Goal: Task Accomplishment & Management: Use online tool/utility

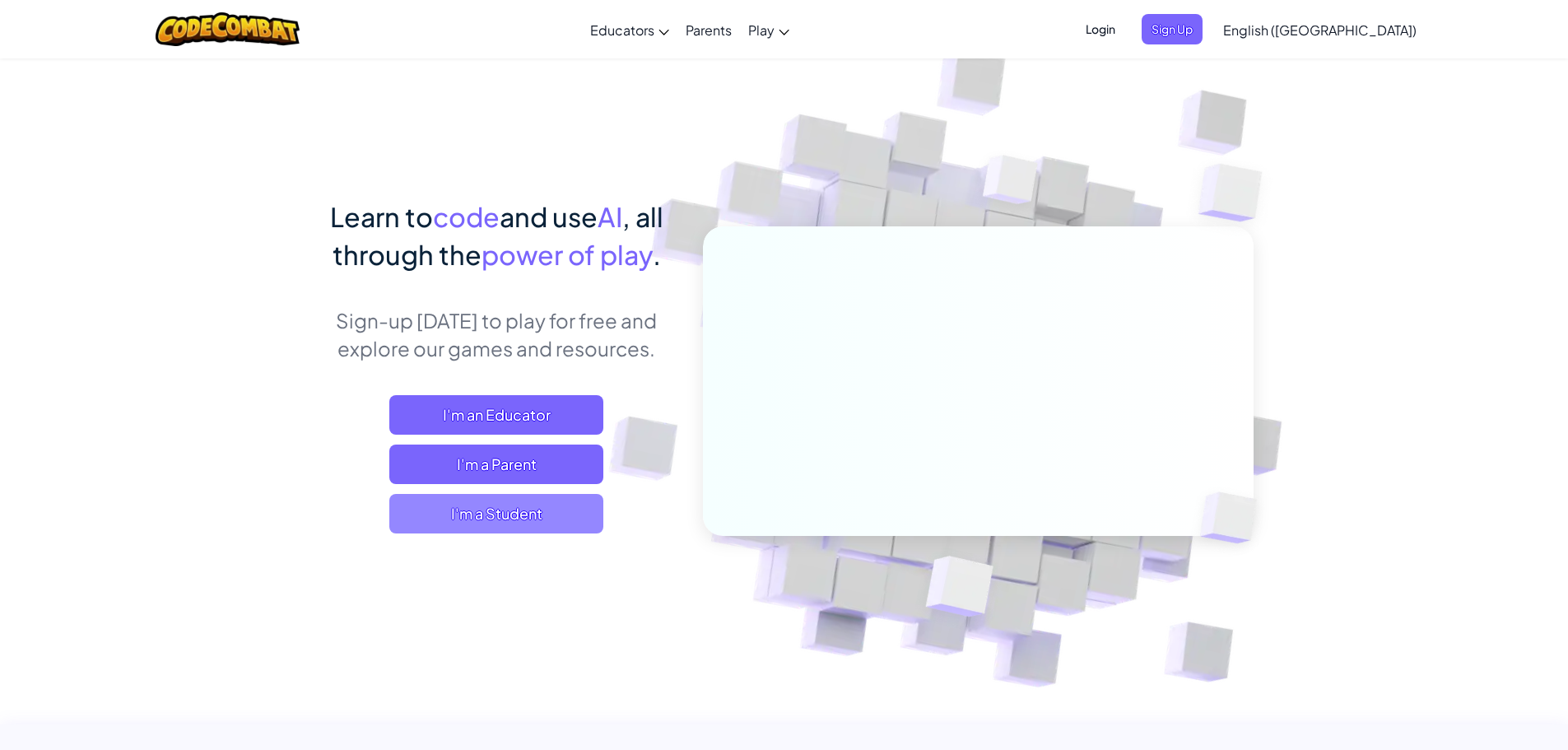
click at [508, 521] on span "I'm a Student" at bounding box center [496, 513] width 214 height 39
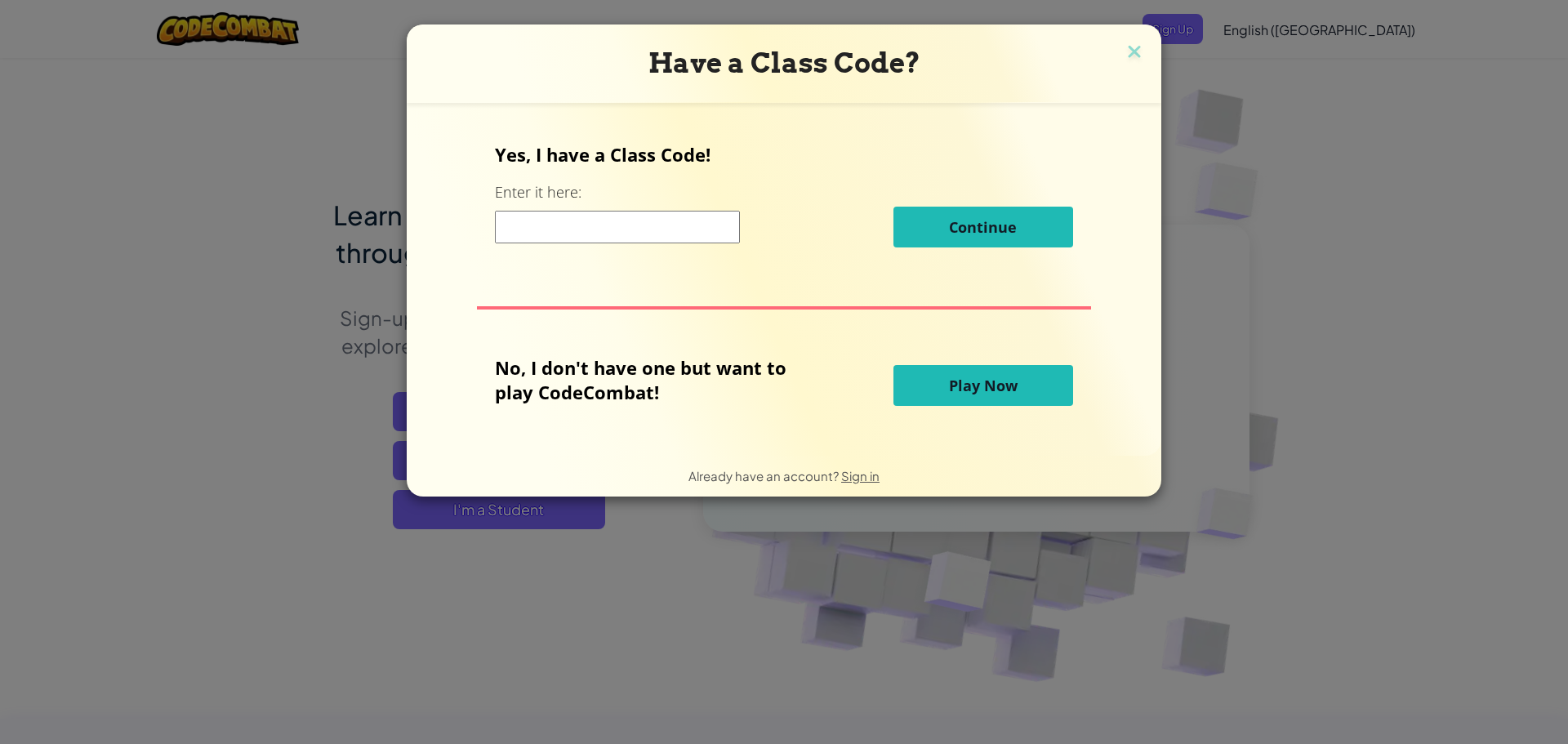
click at [991, 385] on span "Play Now" at bounding box center [983, 385] width 68 height 20
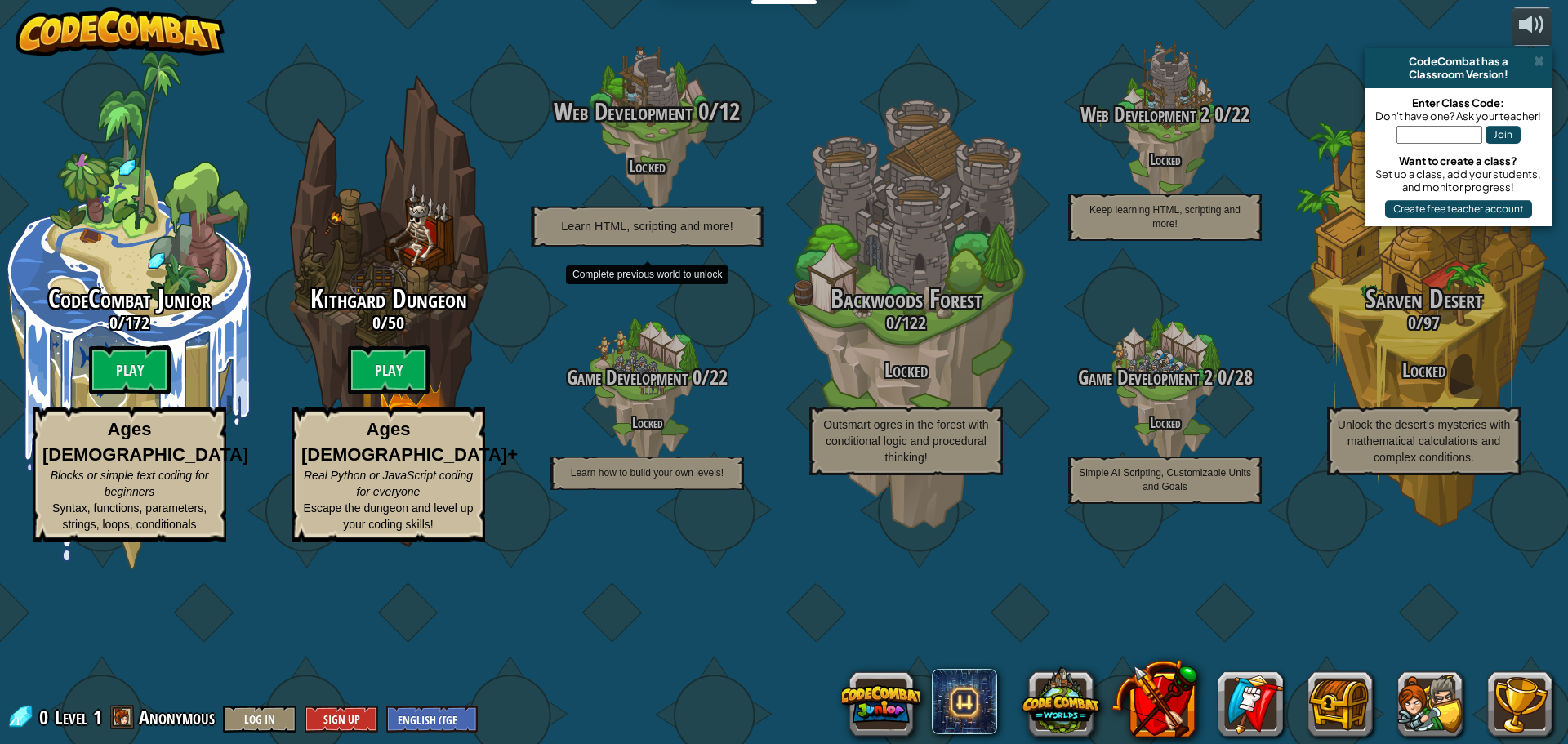
click at [639, 128] on span "Web Development" at bounding box center [623, 111] width 138 height 33
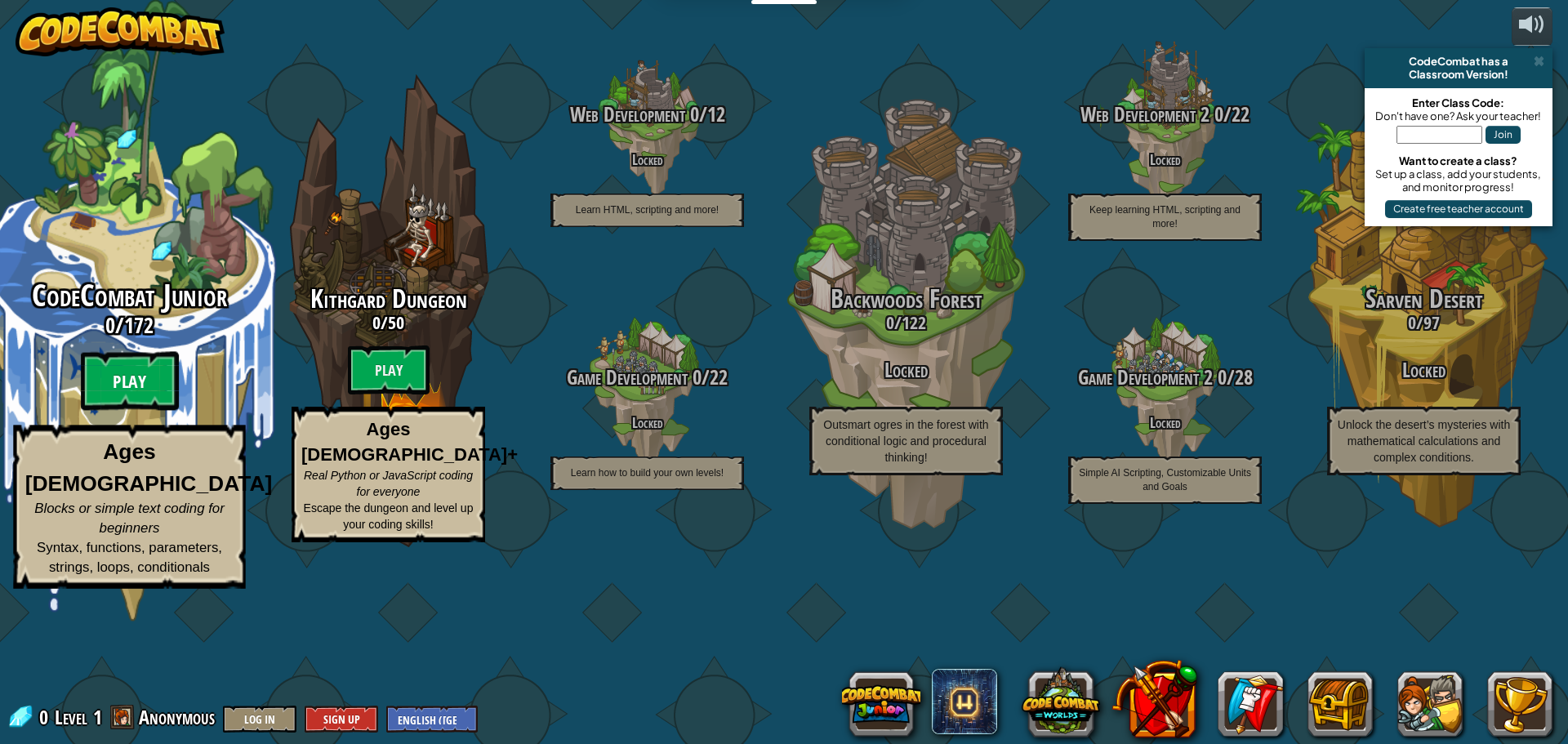
click at [121, 411] on btn "Play" at bounding box center [130, 381] width 98 height 59
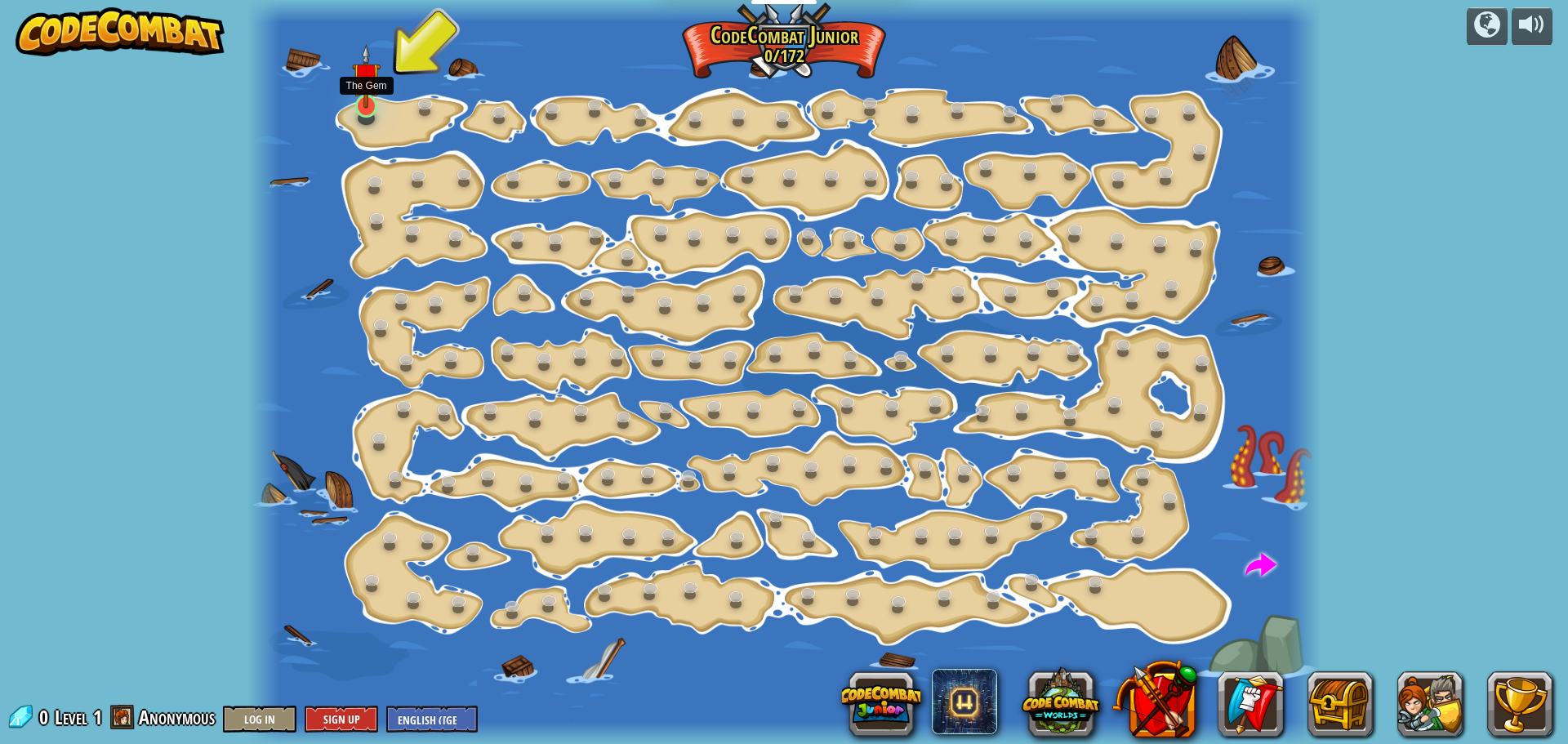
click at [367, 84] on img at bounding box center [366, 76] width 27 height 65
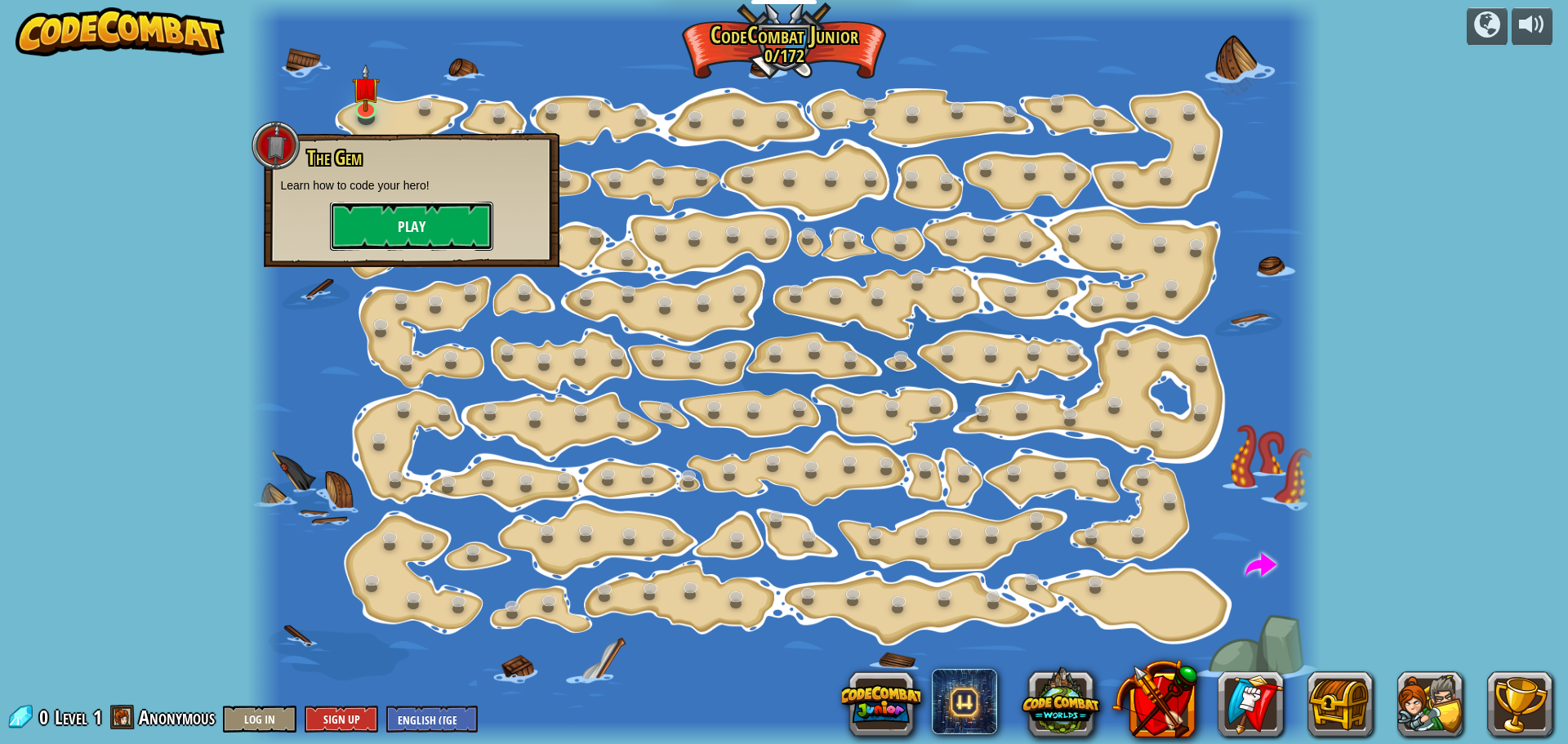
click at [422, 221] on button "Play" at bounding box center [411, 226] width 163 height 49
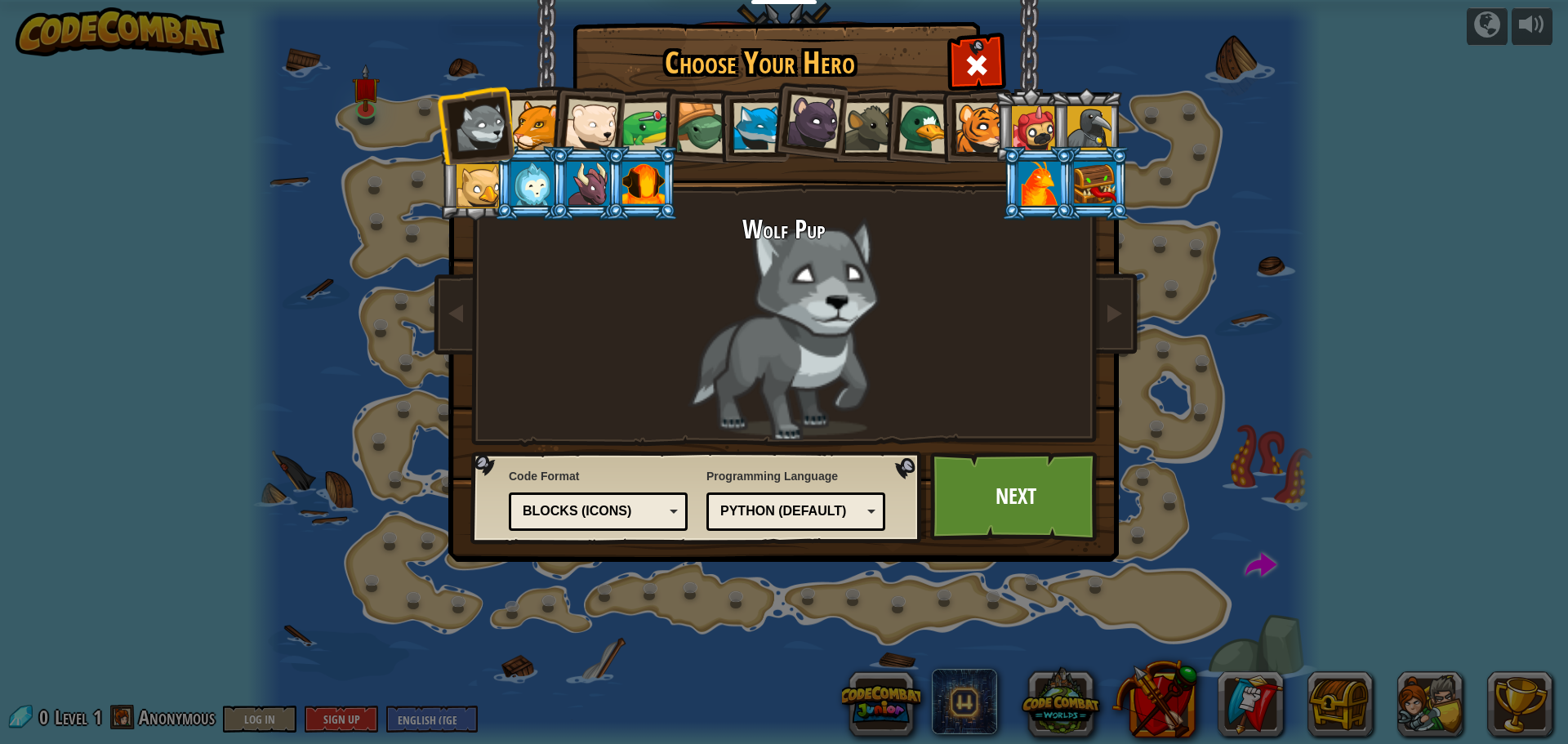
click at [536, 140] on div at bounding box center [536, 125] width 50 height 50
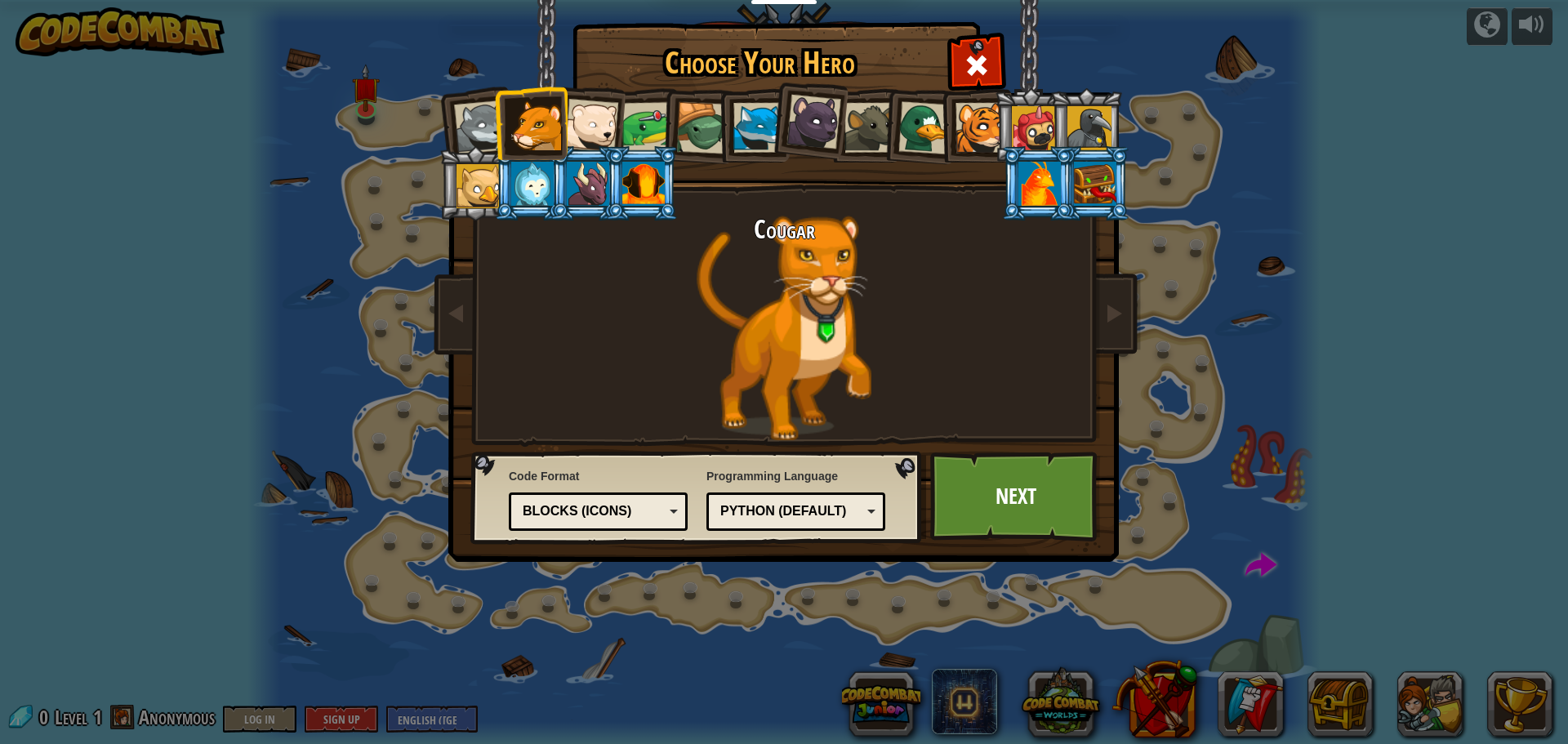
click at [852, 135] on div at bounding box center [869, 127] width 50 height 50
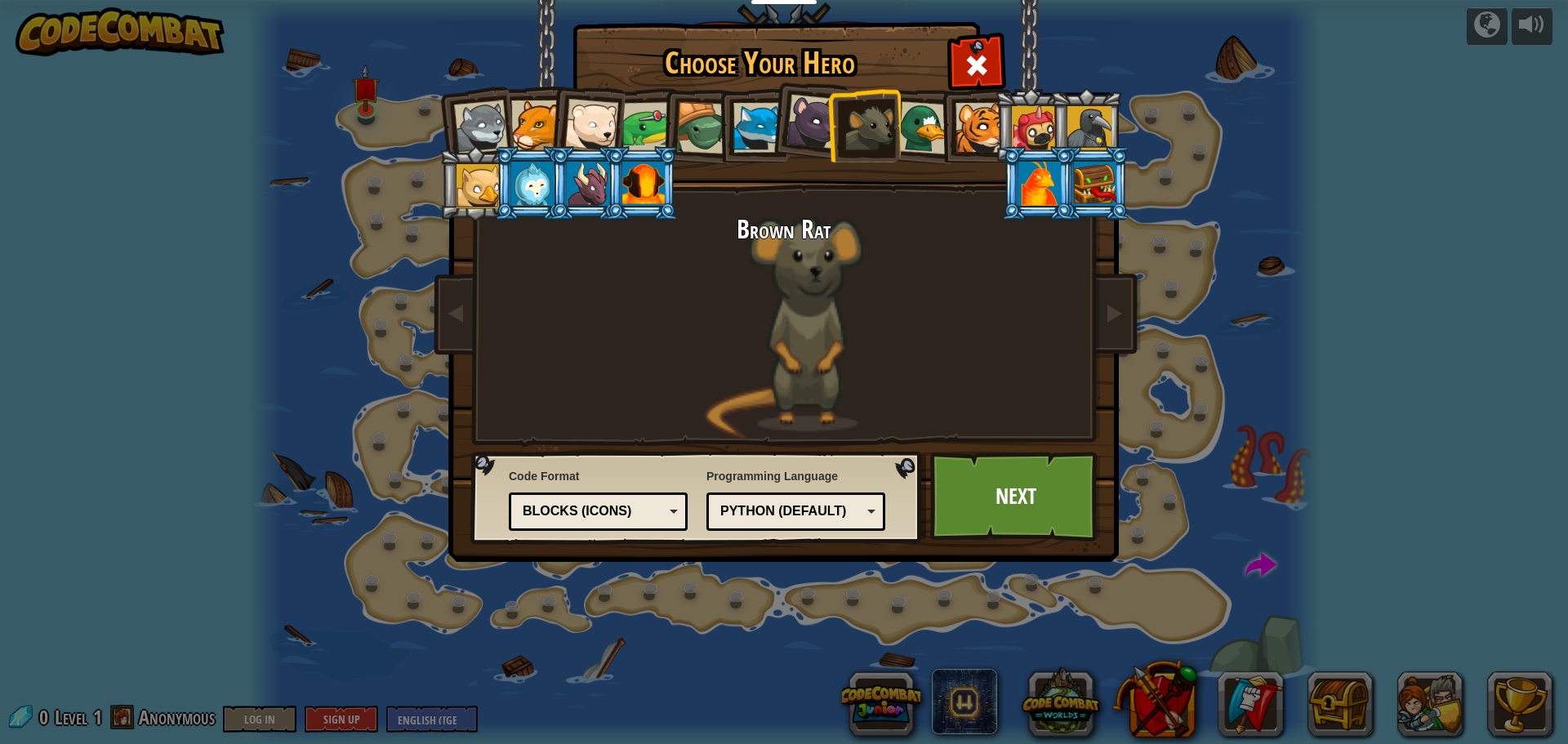
click at [590, 190] on div at bounding box center [588, 183] width 42 height 44
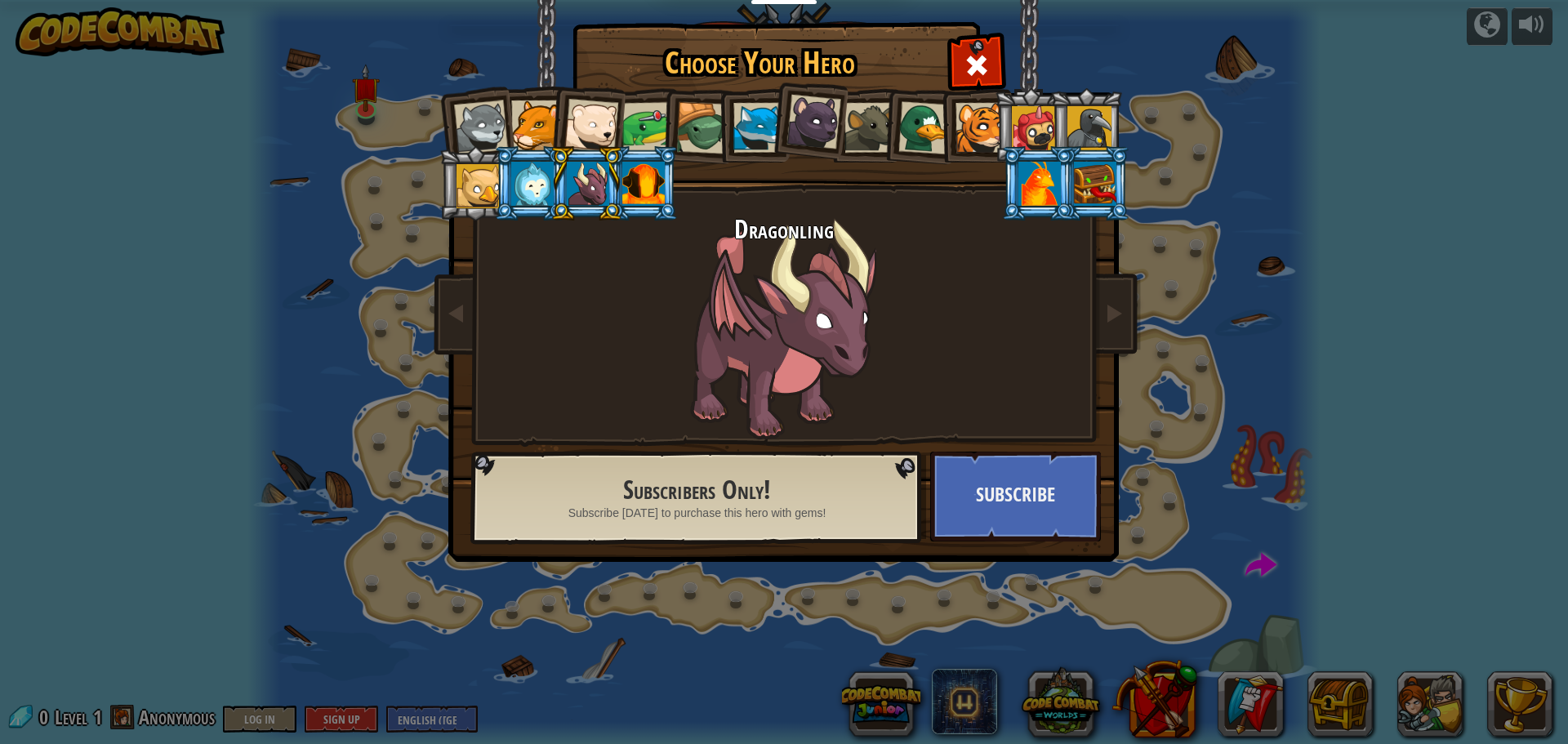
click at [477, 132] on div at bounding box center [480, 127] width 54 height 54
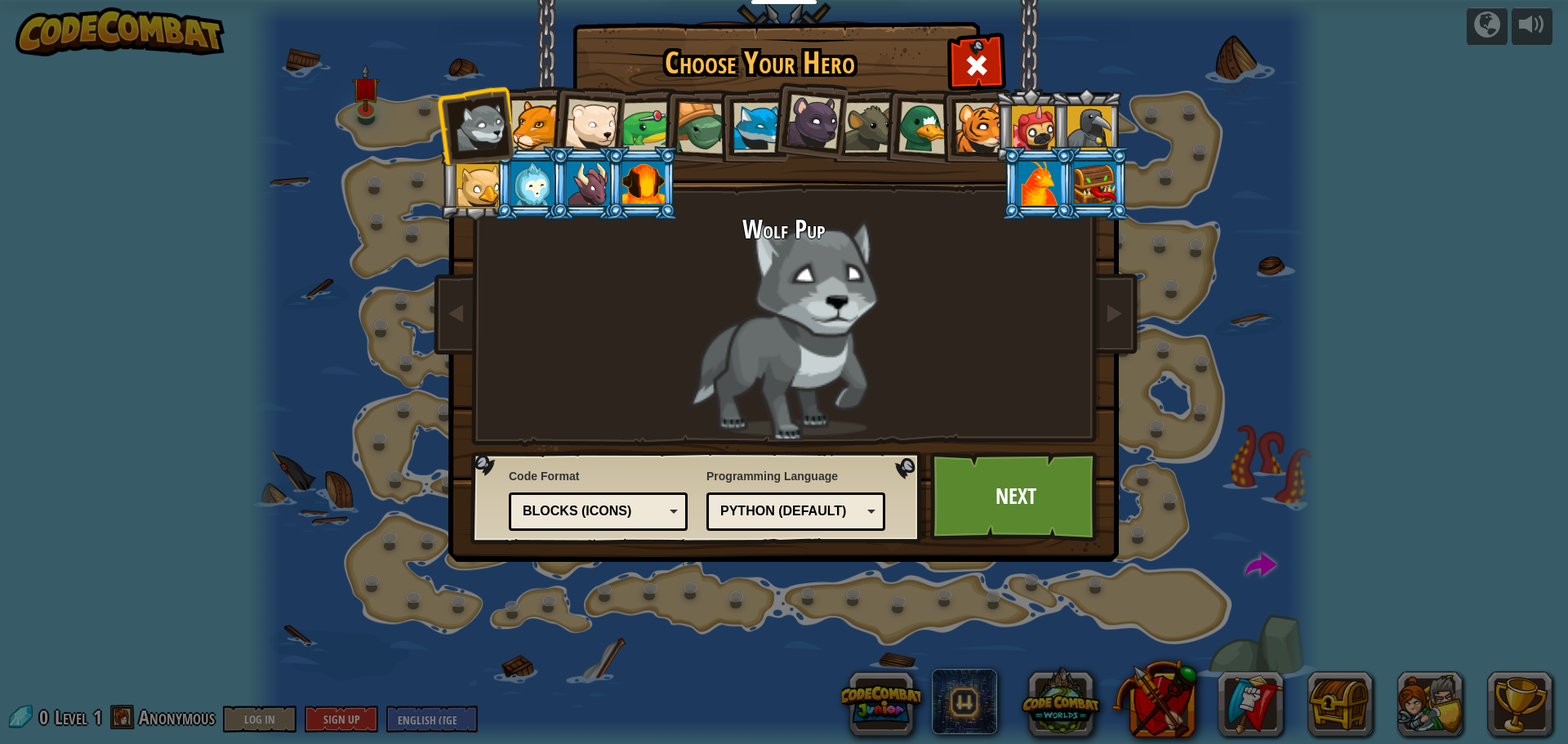
click at [825, 512] on div "Python (Default)" at bounding box center [790, 511] width 141 height 19
click at [661, 514] on div "Blocks (Icons)" at bounding box center [593, 511] width 141 height 19
click at [1019, 513] on link "Next" at bounding box center [1015, 497] width 171 height 90
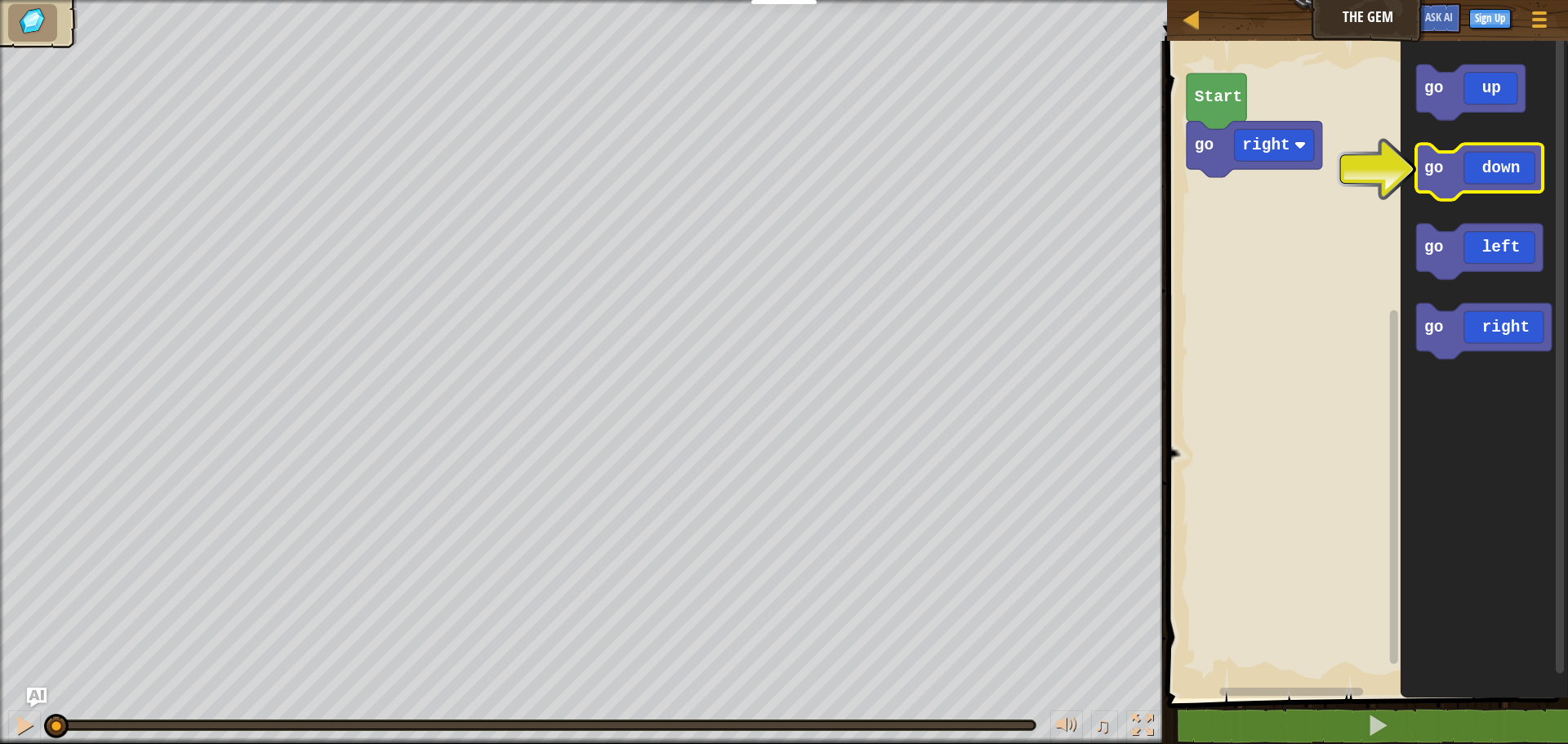
click at [1489, 178] on icon "Blockly Workspace" at bounding box center [1479, 172] width 126 height 56
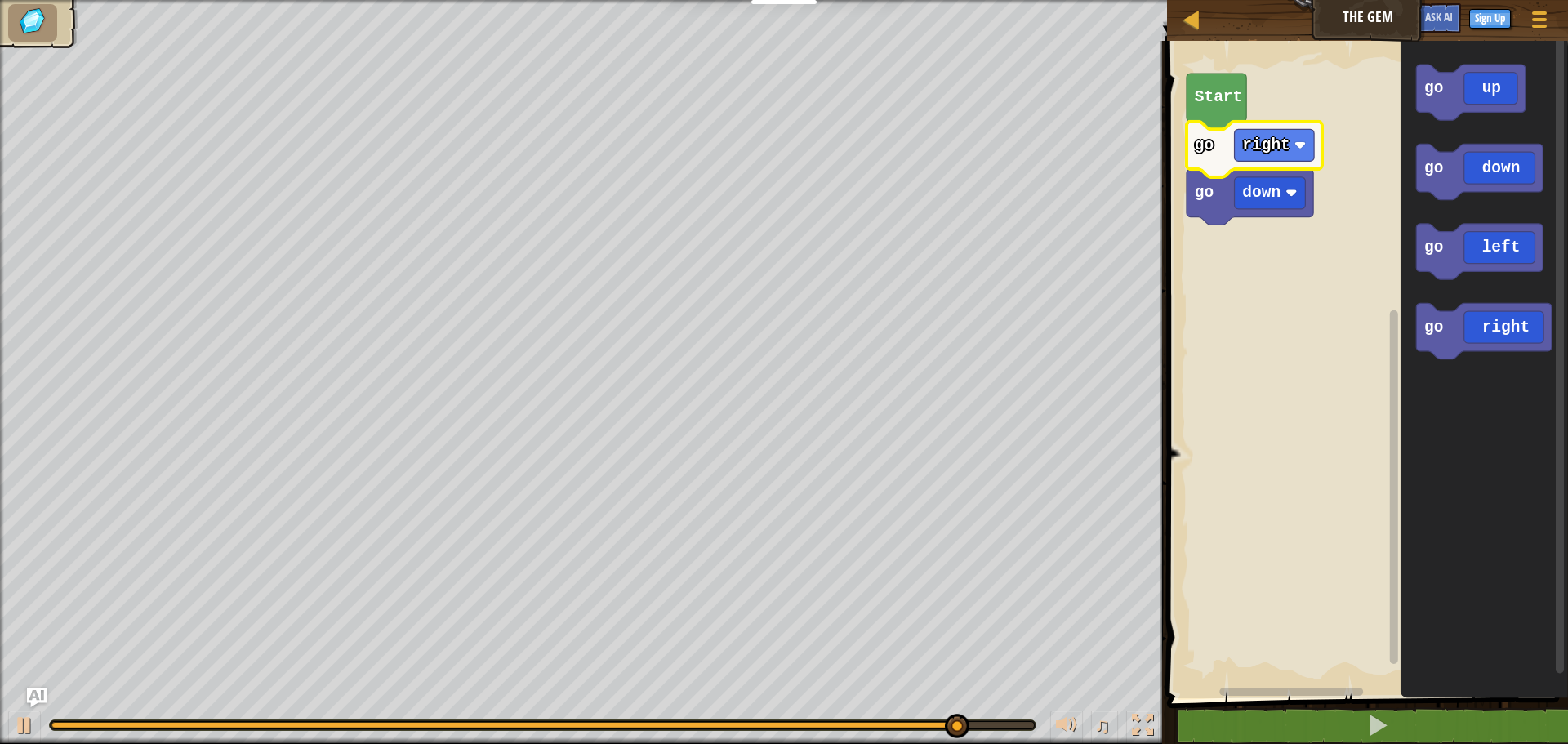
click at [1355, 298] on rect "Blockly Workspace" at bounding box center [1365, 365] width 406 height 666
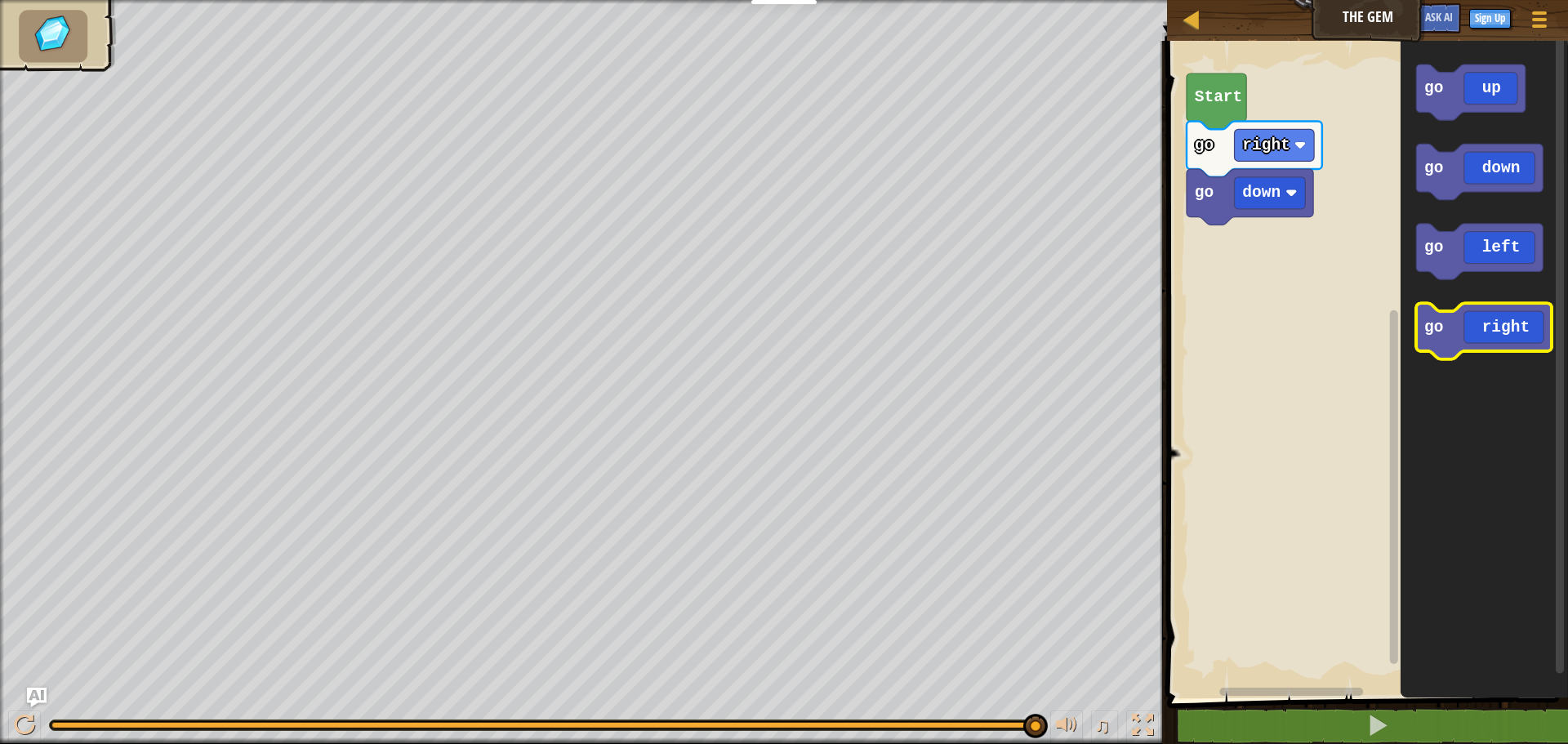
click at [1503, 322] on icon "Blockly Workspace" at bounding box center [1484, 331] width 136 height 56
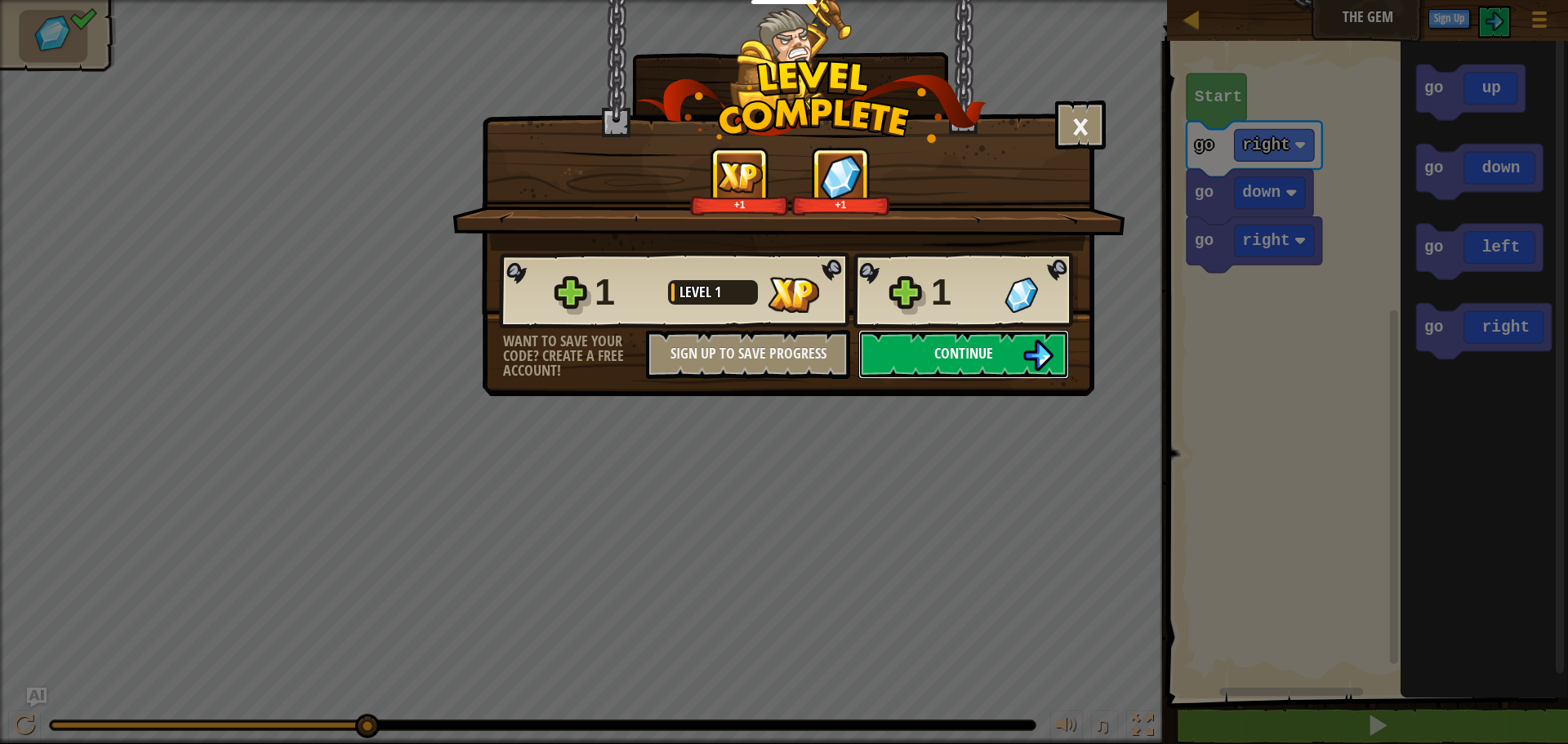
click at [990, 346] on span "Continue" at bounding box center [963, 353] width 59 height 21
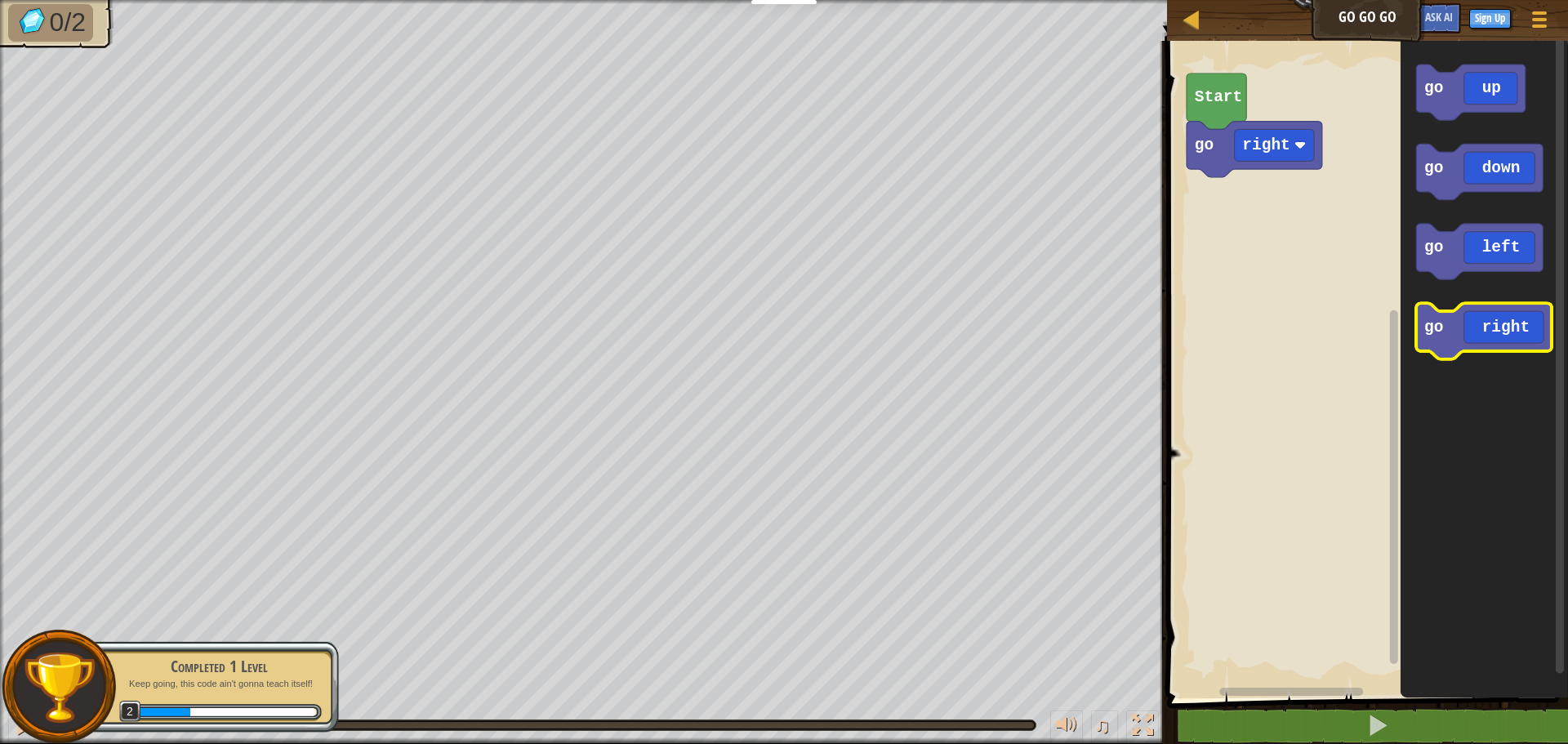
click at [1503, 346] on icon "Blockly Workspace" at bounding box center [1484, 331] width 136 height 56
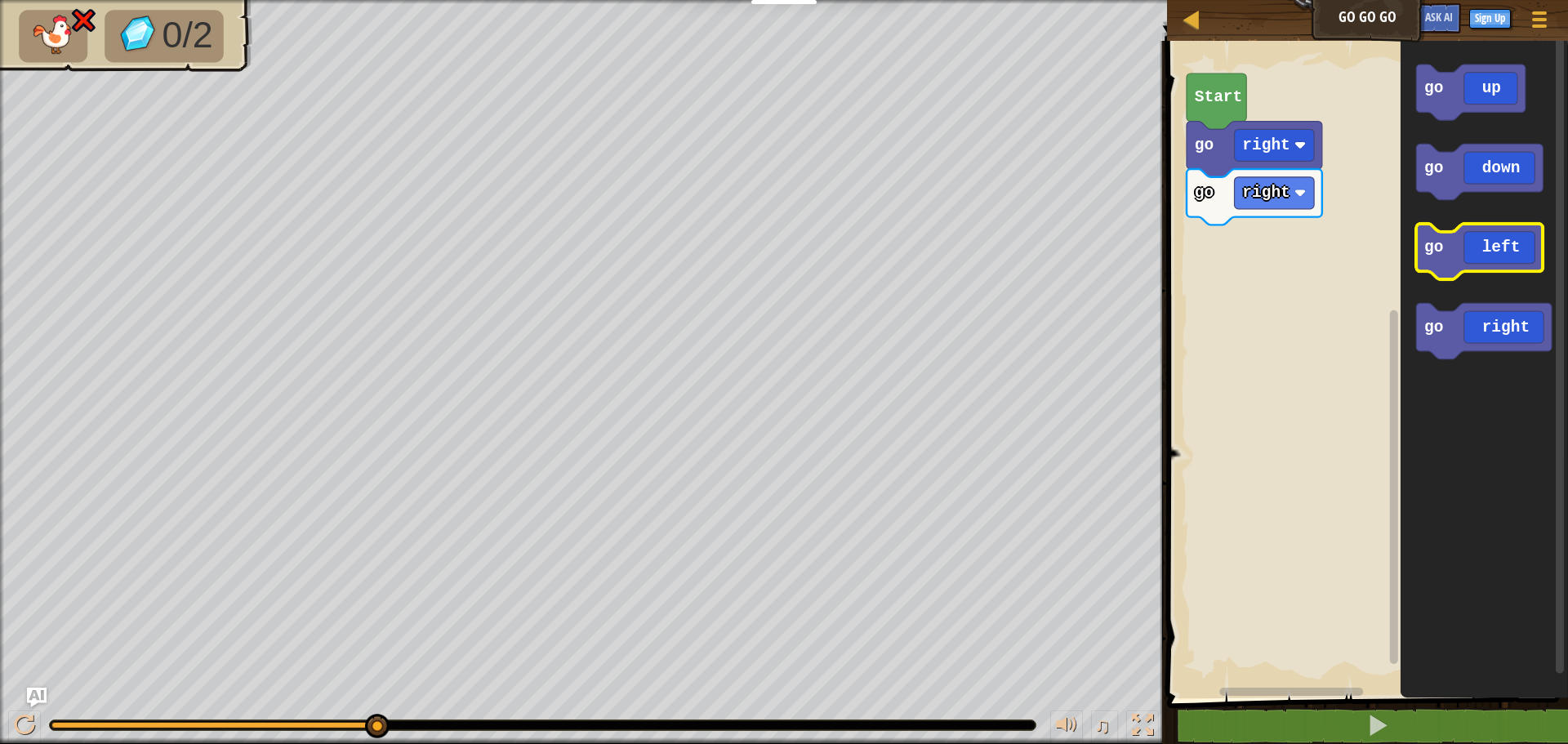
click at [1456, 255] on icon "Blockly Workspace" at bounding box center [1479, 251] width 126 height 56
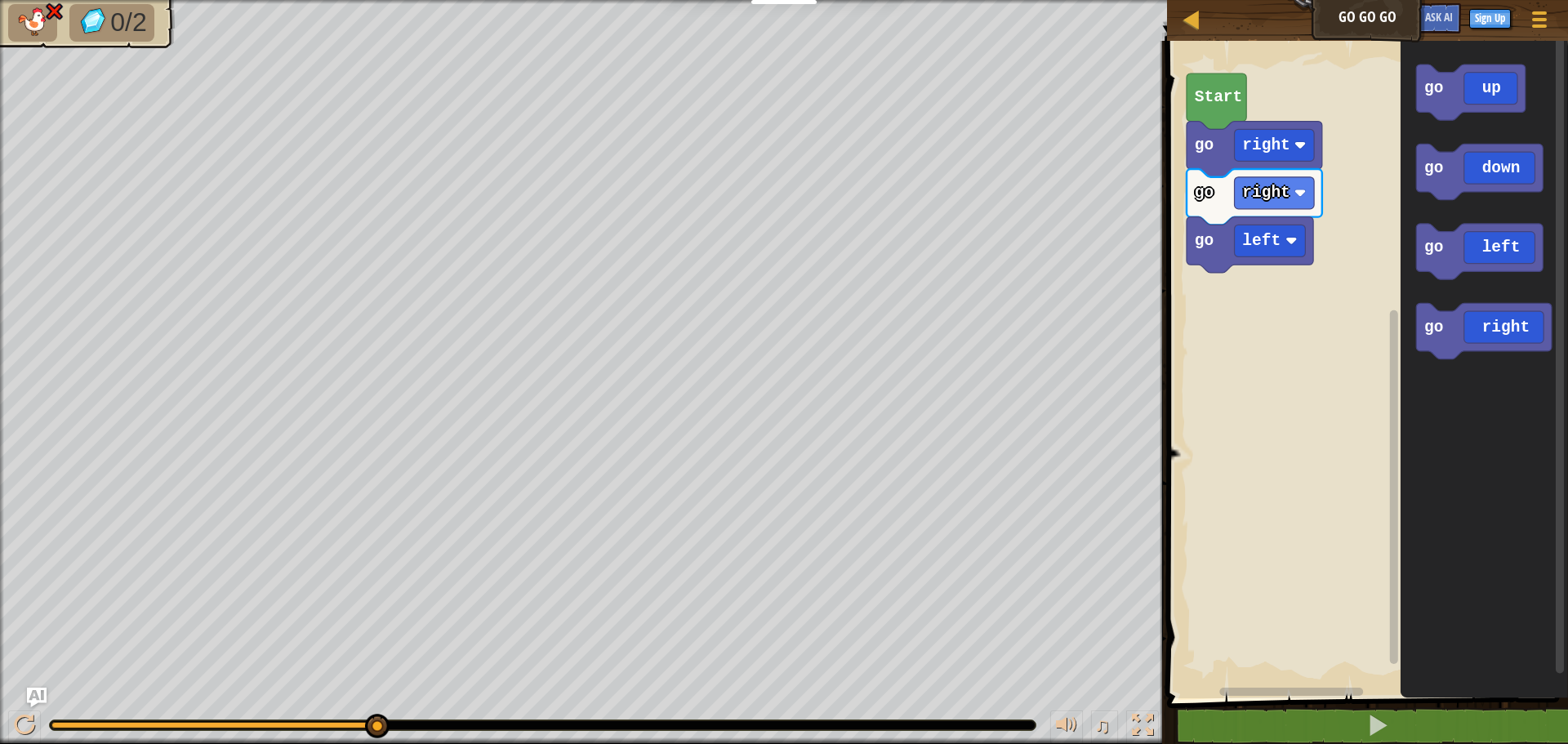
click at [126, 42] on li "0/2" at bounding box center [112, 22] width 85 height 37
drag, startPoint x: 24, startPoint y: 29, endPoint x: 38, endPoint y: 22, distance: 15.7
click at [24, 28] on img at bounding box center [32, 22] width 34 height 28
click at [119, 9] on span "0/2" at bounding box center [128, 22] width 36 height 29
click at [27, 715] on div at bounding box center [24, 725] width 22 height 22
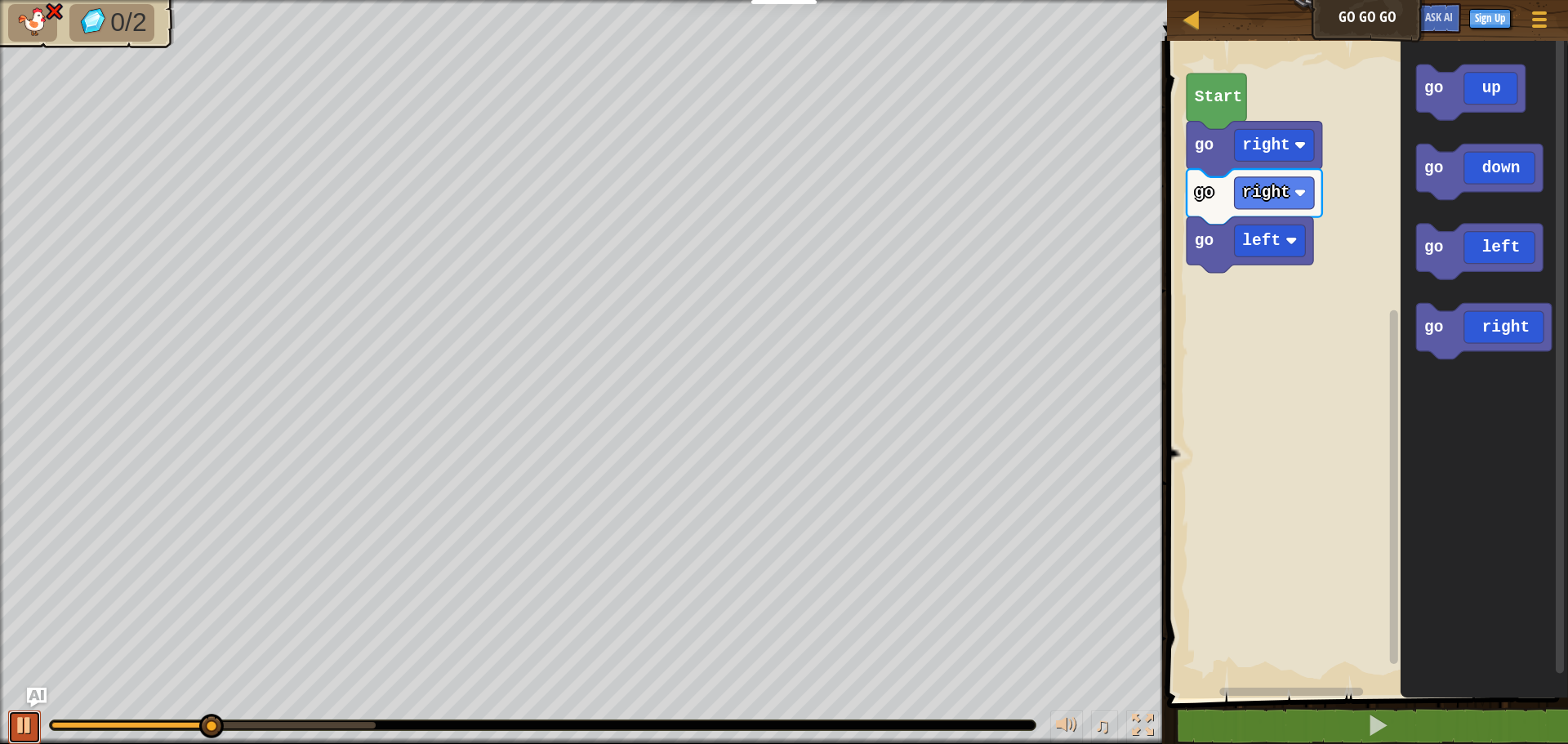
click at [32, 715] on div at bounding box center [24, 725] width 22 height 22
click at [154, 721] on div at bounding box center [543, 724] width 986 height 10
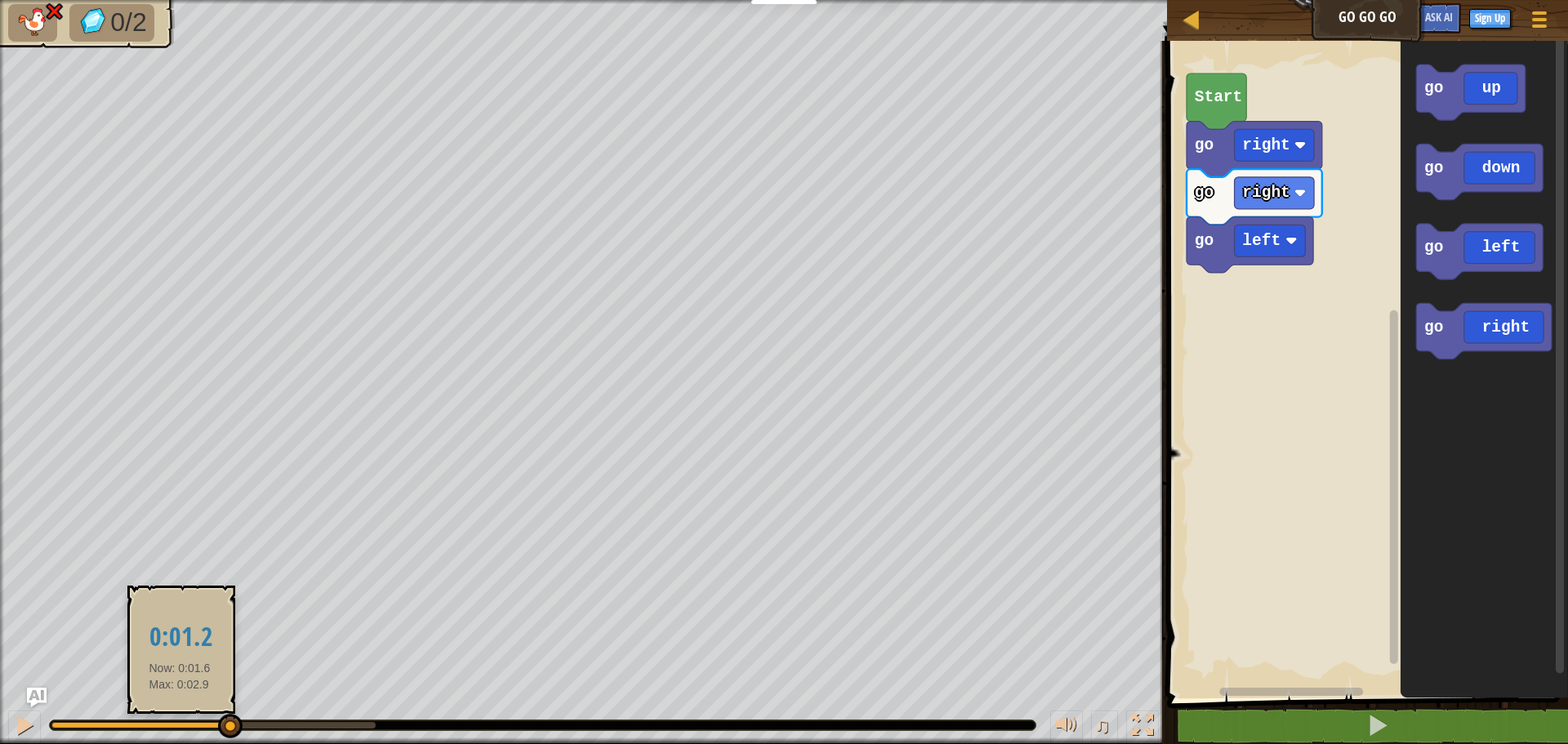
click at [180, 722] on div at bounding box center [140, 724] width 177 height 7
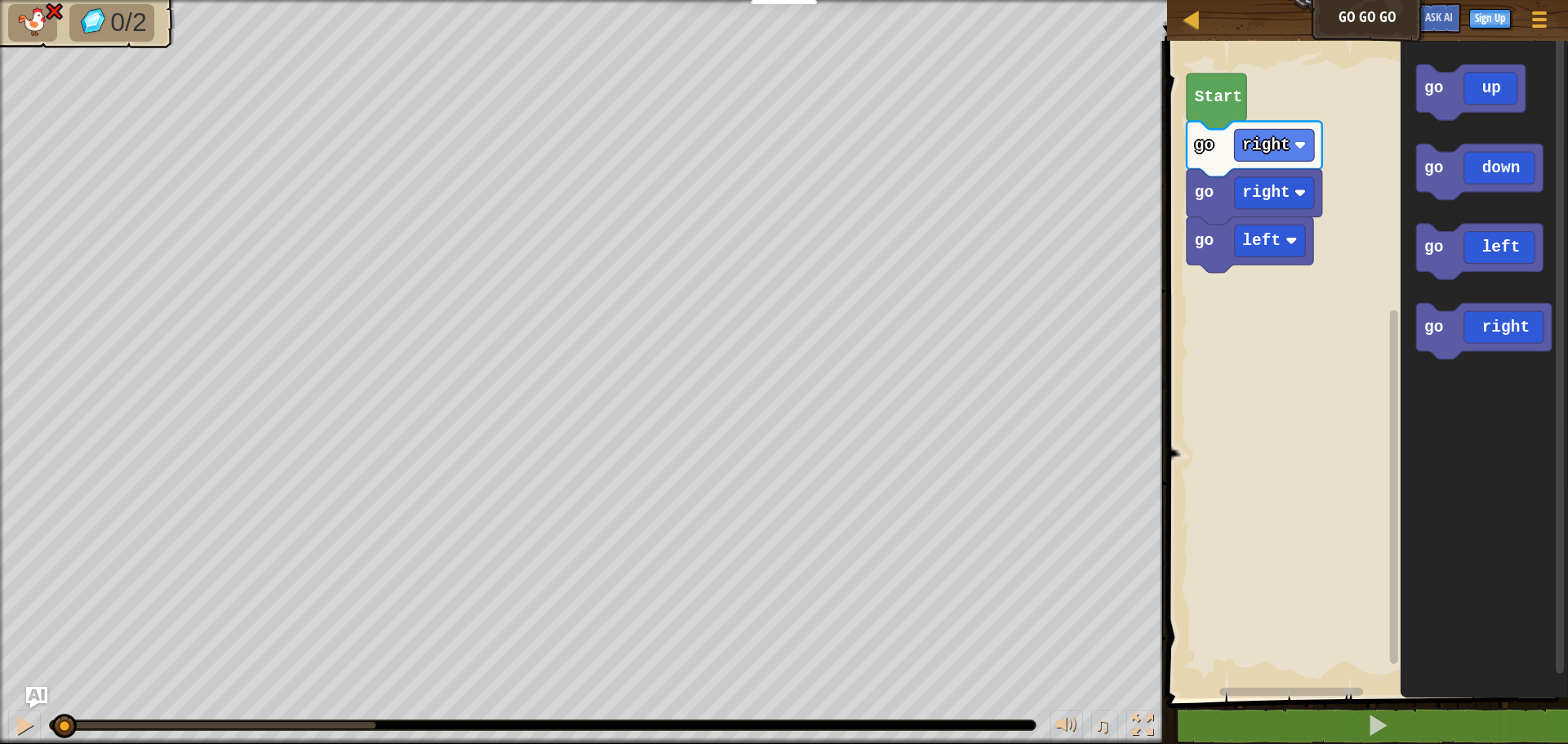
drag, startPoint x: 181, startPoint y: 722, endPoint x: 37, endPoint y: 706, distance: 144.9
click at [37, 706] on div "Map Go Go Go Game Menu Sign Up Ask AI 1 ההההההההההההההההההההההההההההההההההההההה…" at bounding box center [784, 372] width 1568 height 744
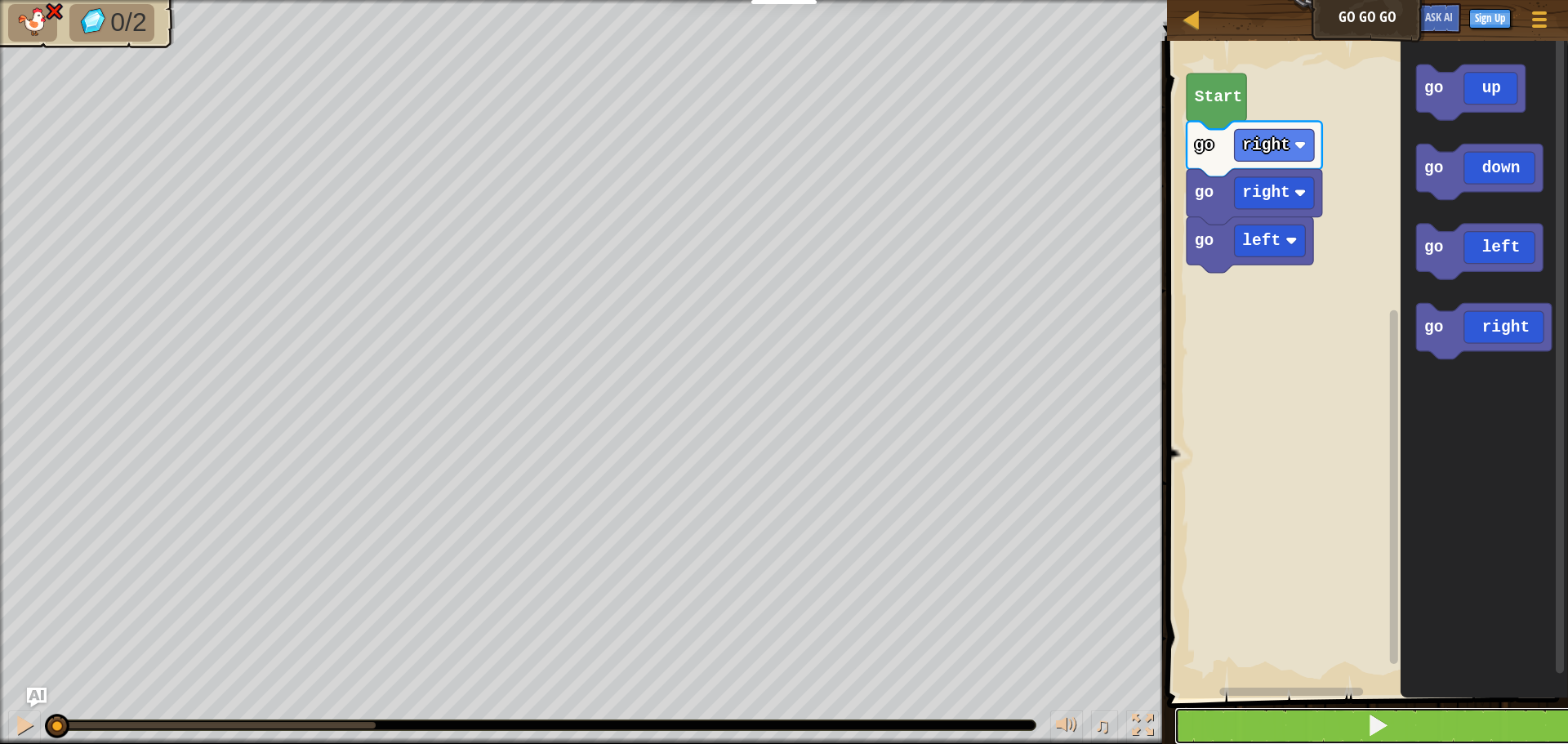
click at [1370, 728] on span at bounding box center [1377, 724] width 22 height 22
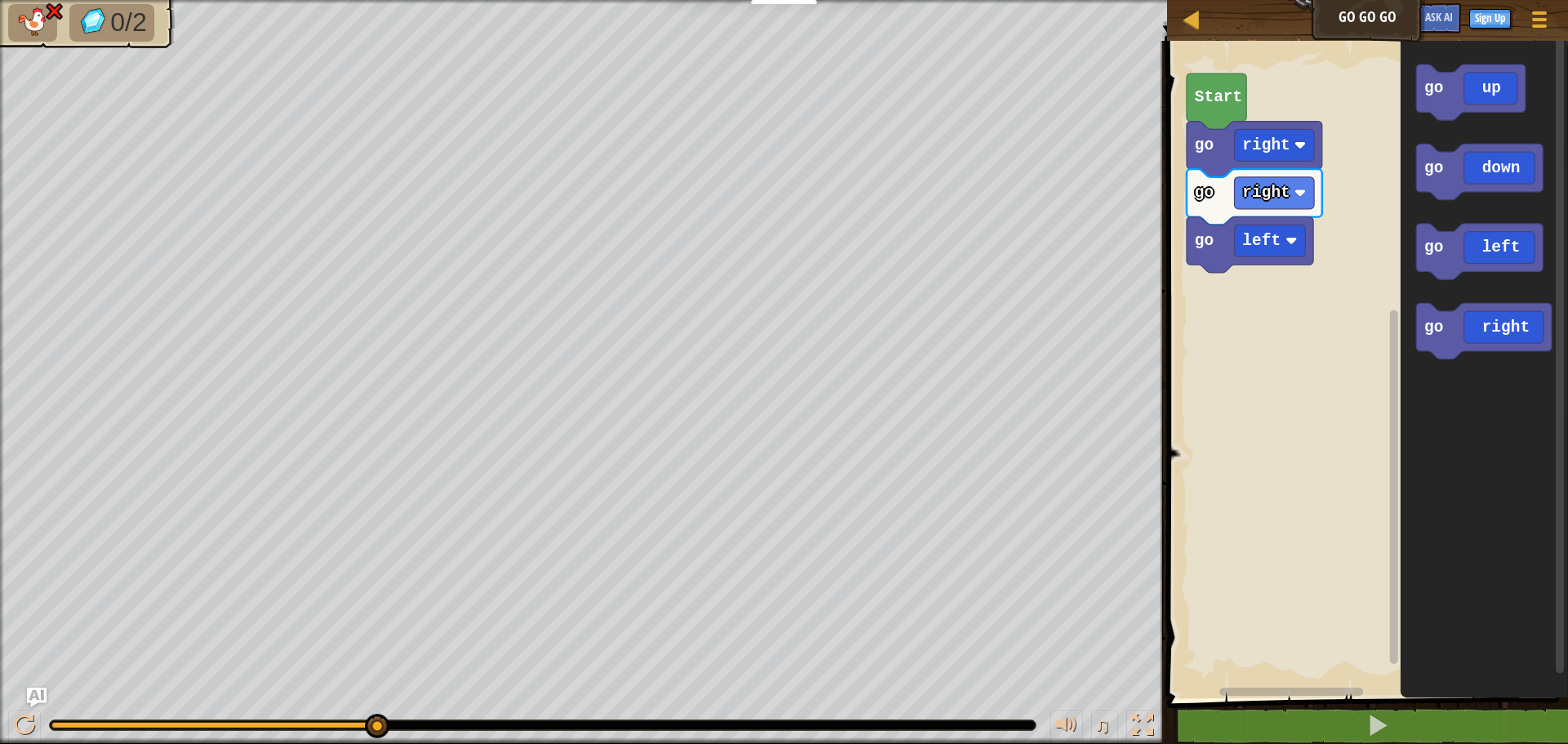
click at [166, 42] on ul "0/2" at bounding box center [87, 22] width 158 height 37
click at [1233, 96] on text "Start" at bounding box center [1219, 97] width 48 height 18
click at [1360, 18] on div "Map Go Go Go Game Menu Sign Up Ask AI" at bounding box center [1367, 21] width 401 height 41
click at [1187, 27] on div at bounding box center [1191, 19] width 21 height 21
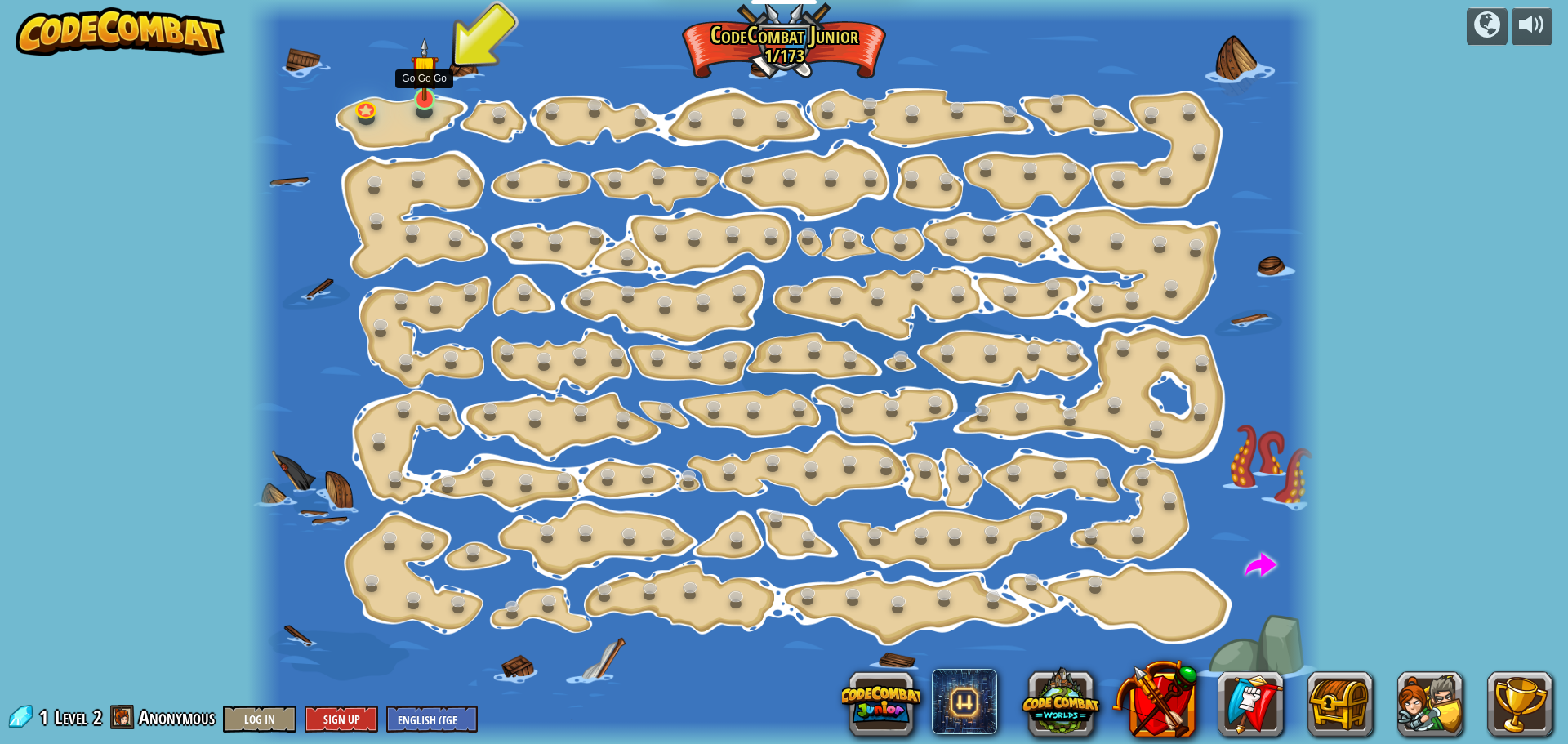
click at [433, 102] on img at bounding box center [425, 69] width 27 height 65
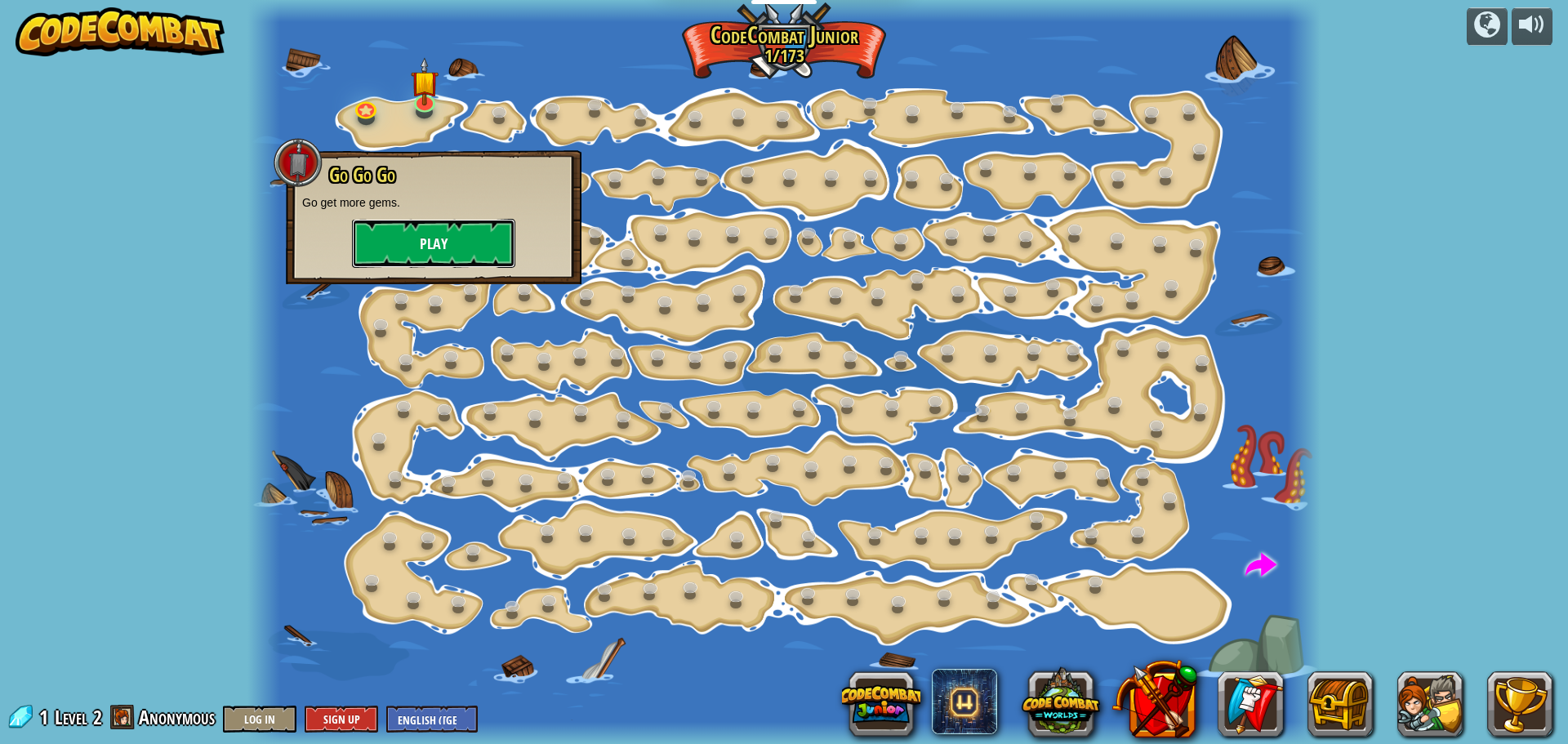
click at [439, 233] on button "Play" at bounding box center [433, 243] width 163 height 49
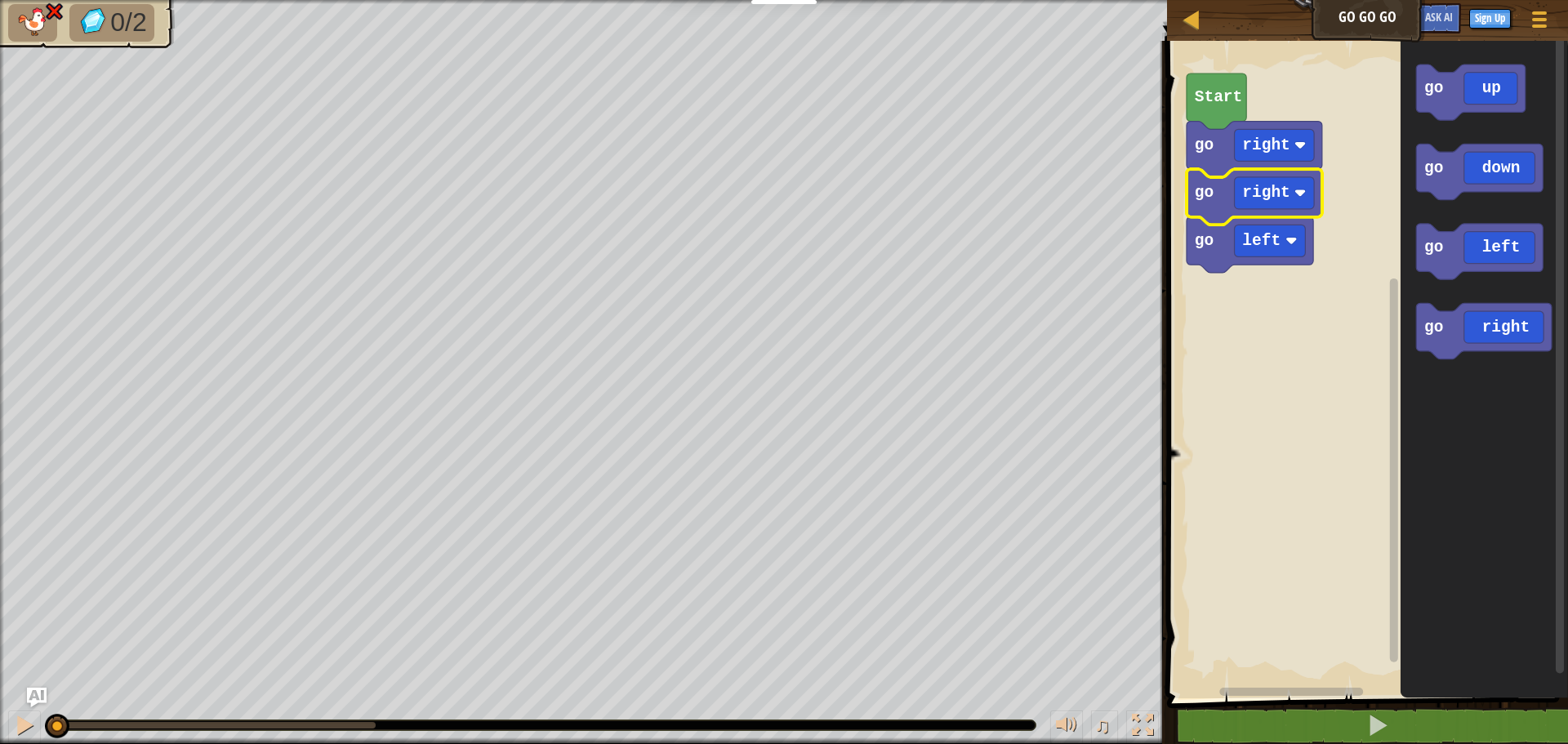
click at [1260, 504] on rect "Blockly Workspace" at bounding box center [1365, 365] width 406 height 666
click at [1300, 142] on image "Blockly Workspace" at bounding box center [1301, 145] width 13 height 13
click at [1305, 153] on rect "Blockly Workspace" at bounding box center [1276, 145] width 80 height 32
click at [1305, 152] on rect "Blockly Workspace" at bounding box center [1276, 145] width 80 height 32
